Goal: Find specific page/section: Find specific page/section

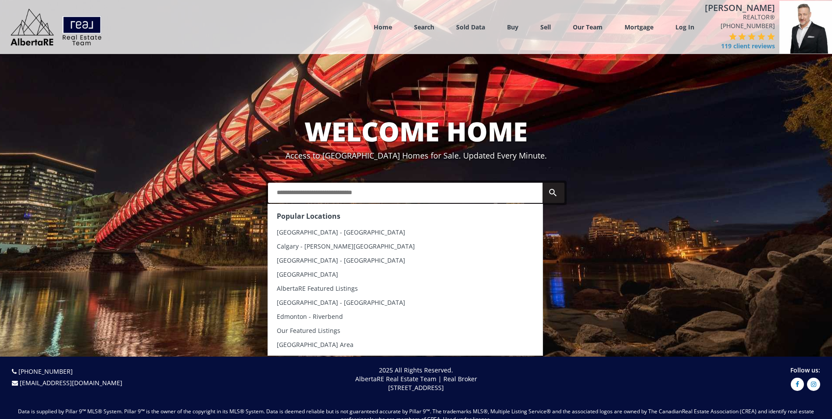
click at [306, 193] on input "text" at bounding box center [405, 193] width 275 height 20
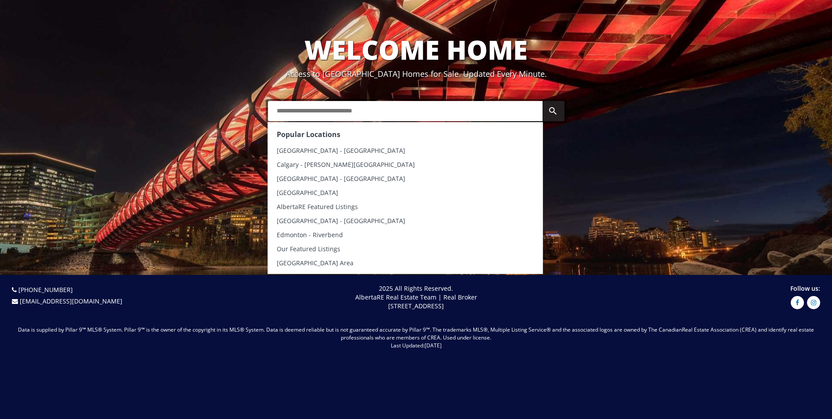
scroll to position [88, 0]
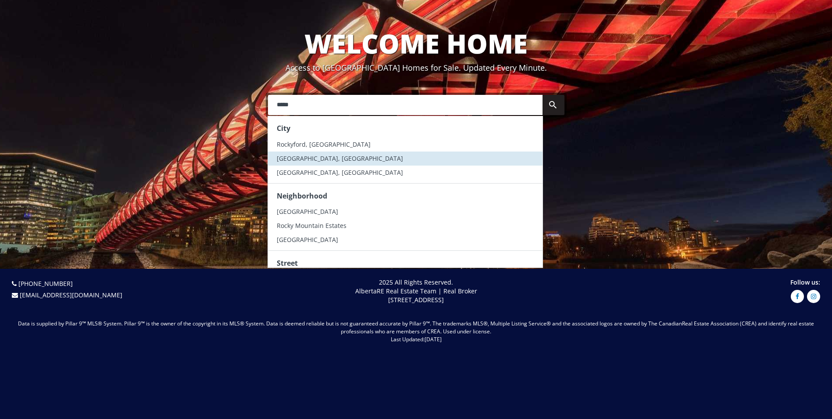
type input "*****"
click at [326, 158] on span "Rocky View County, AB" at bounding box center [340, 158] width 126 height 8
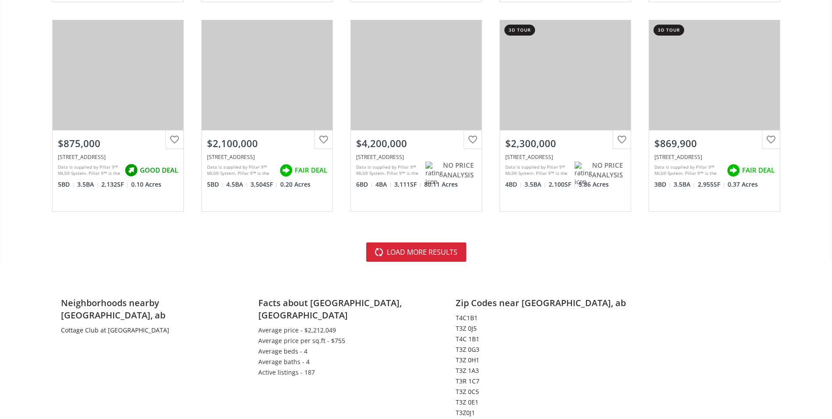
scroll to position [1974, 0]
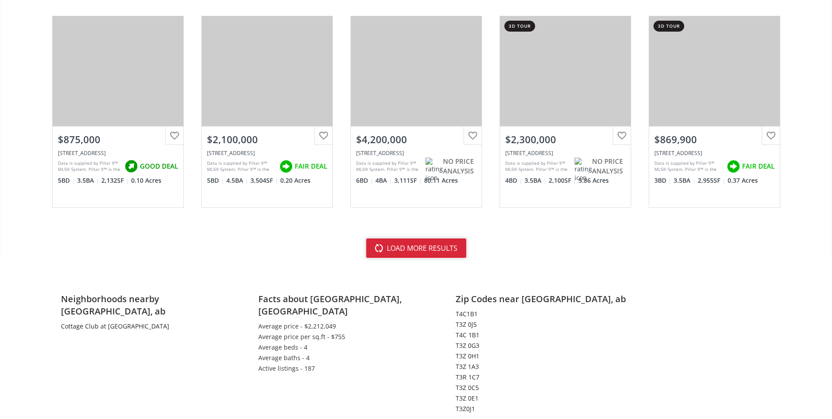
click at [413, 251] on button "load more results" at bounding box center [416, 247] width 100 height 19
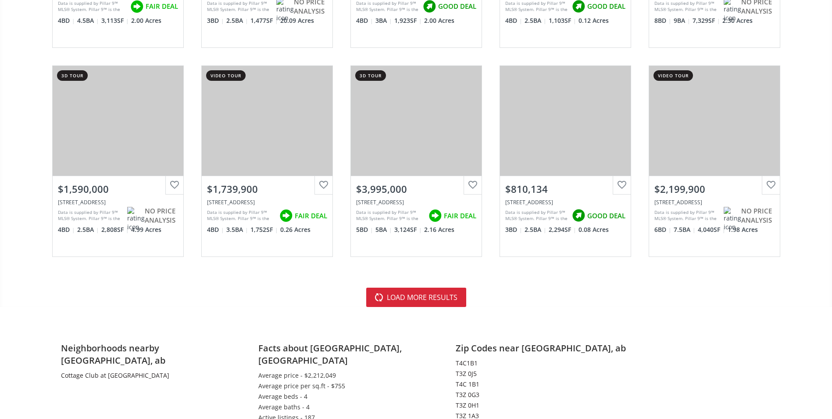
scroll to position [4036, 0]
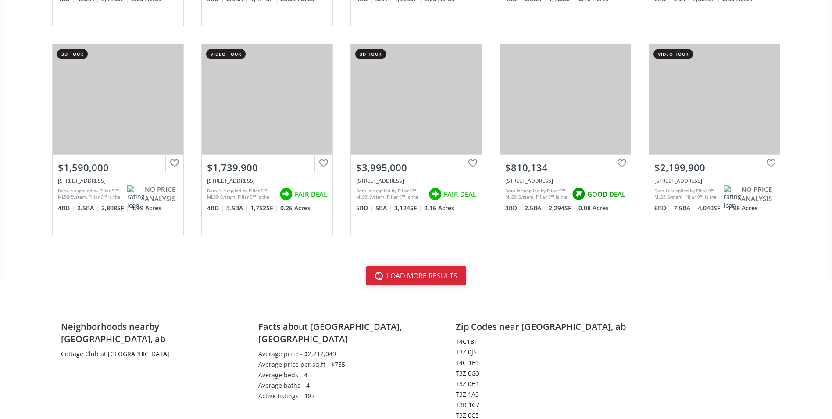
click at [432, 274] on button "load more results" at bounding box center [416, 275] width 100 height 19
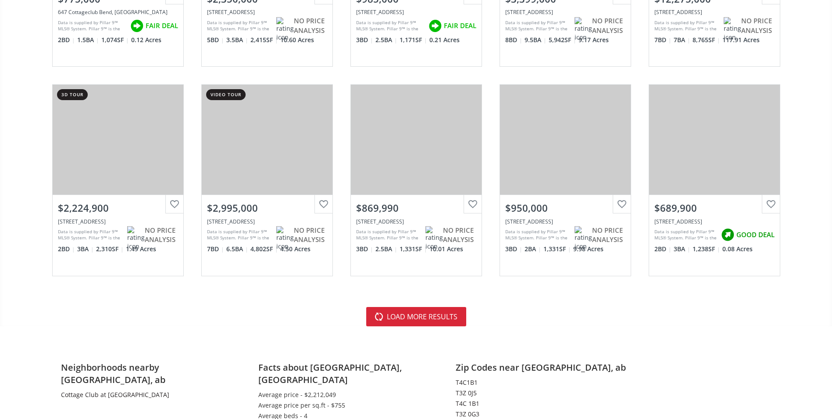
scroll to position [6098, 0]
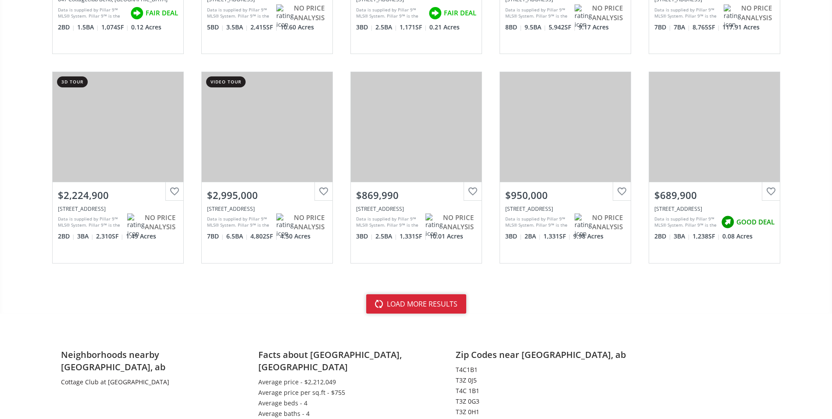
click at [400, 303] on button "load more results" at bounding box center [416, 303] width 100 height 19
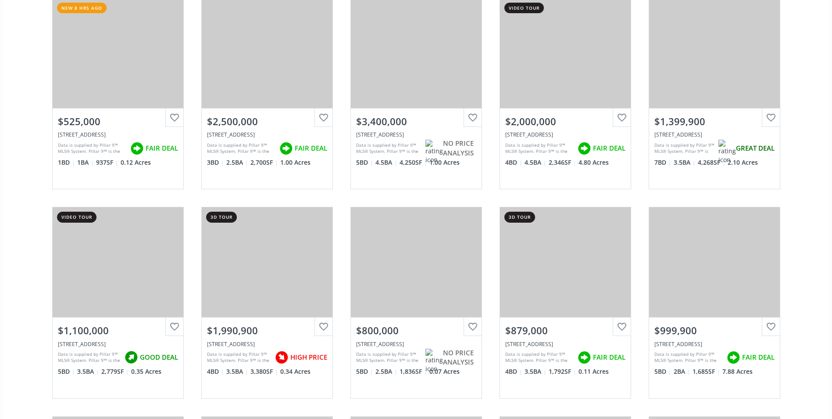
scroll to position [0, 0]
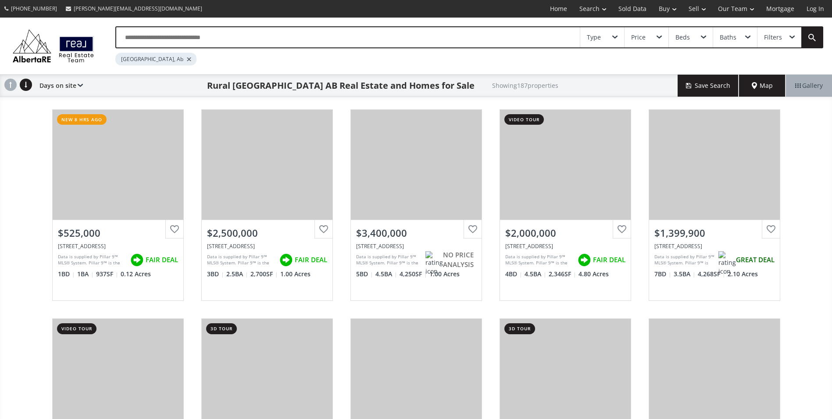
click at [615, 39] on div "Type" at bounding box center [602, 37] width 44 height 20
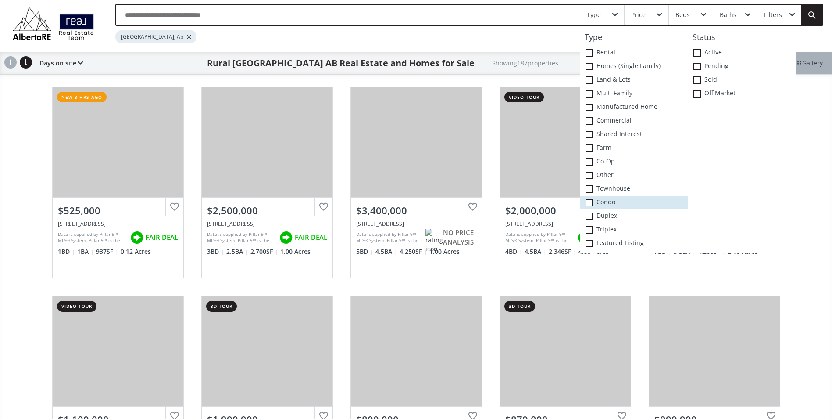
scroll to position [44, 0]
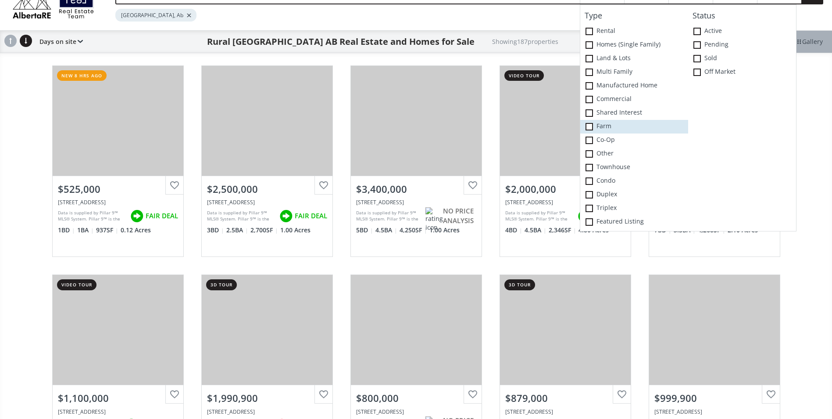
click at [588, 126] on span at bounding box center [589, 126] width 7 height 7
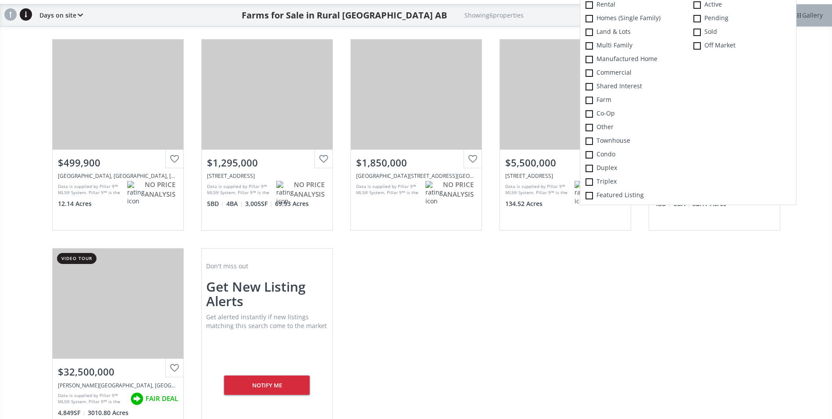
scroll to position [44, 0]
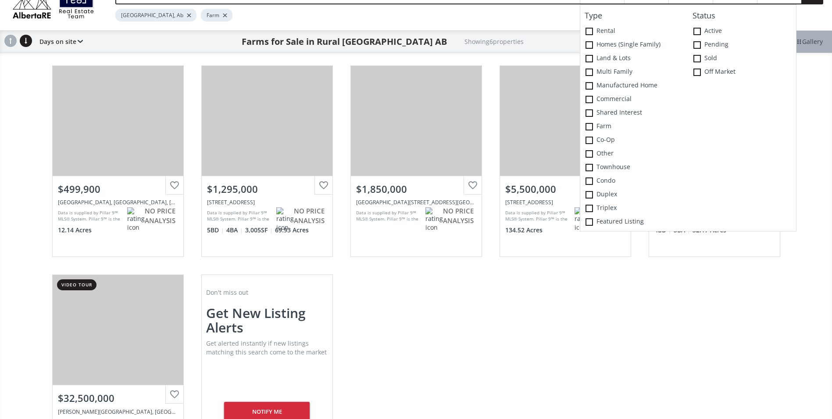
click at [813, 160] on div "[GEOGRAPHIC_DATA] Rural [GEOGRAPHIC_DATA] View Photos & Details $499,900 [STREE…" at bounding box center [416, 266] width 832 height 418
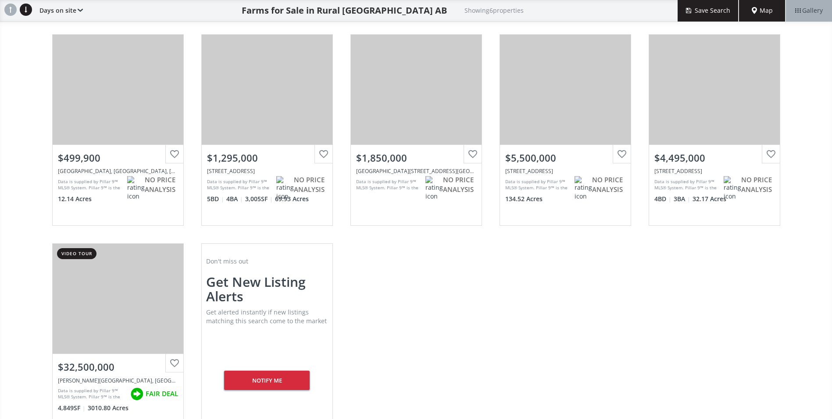
scroll to position [88, 0]
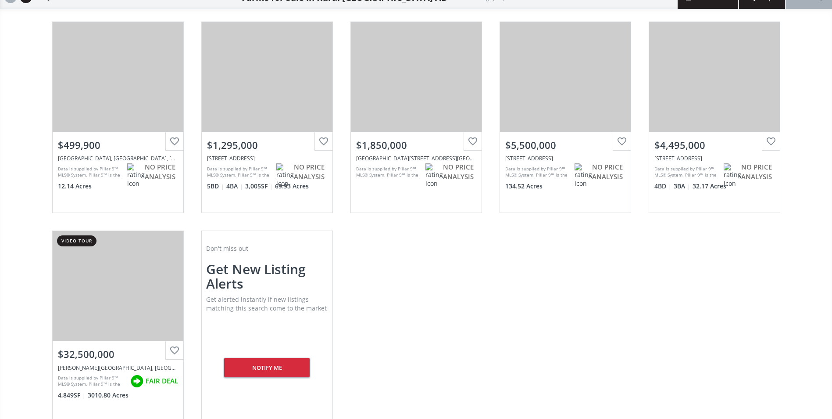
scroll to position [44, 0]
